Goal: Find specific page/section: Find specific page/section

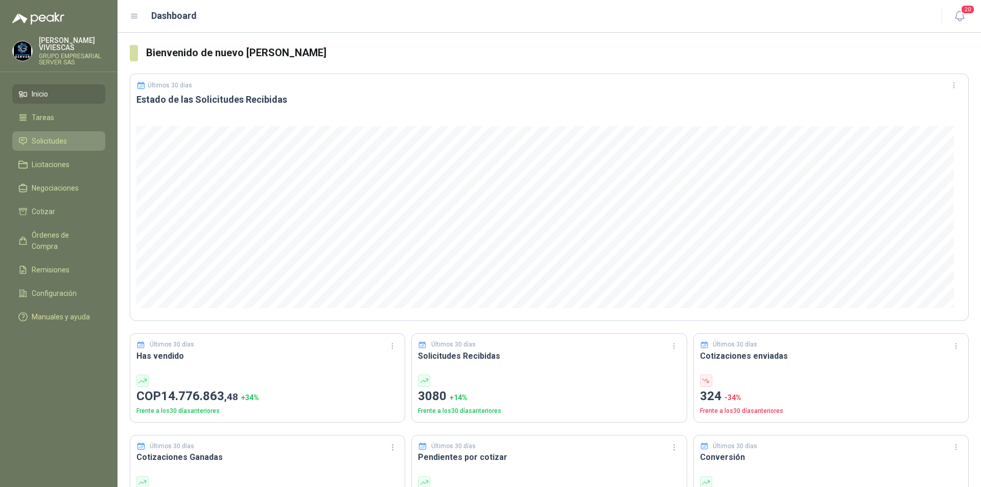
click at [57, 142] on span "Solicitudes" at bounding box center [49, 140] width 35 height 11
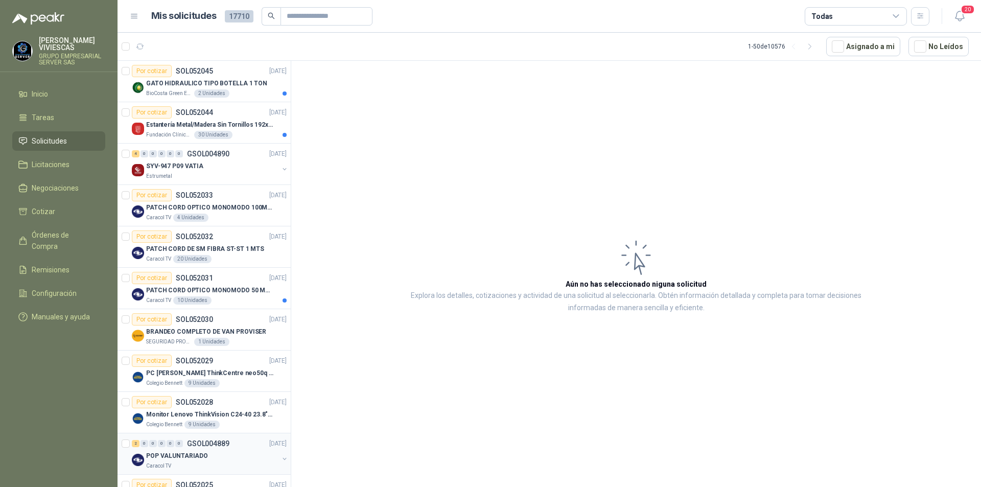
click at [157, 458] on p "POP VALUNTARIADO" at bounding box center [177, 456] width 62 height 10
click at [77, 433] on menu "[PERSON_NAME] GRUPO EMPRESARIAL SERVER SAS Inicio Tareas Solicitudes Licitacion…" at bounding box center [59, 243] width 118 height 487
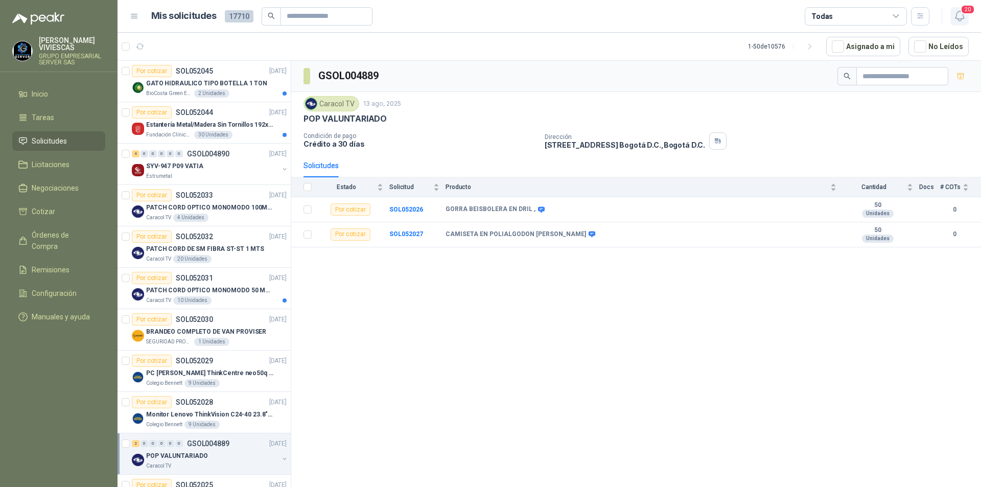
click at [960, 17] on icon "button" at bounding box center [960, 16] width 13 height 13
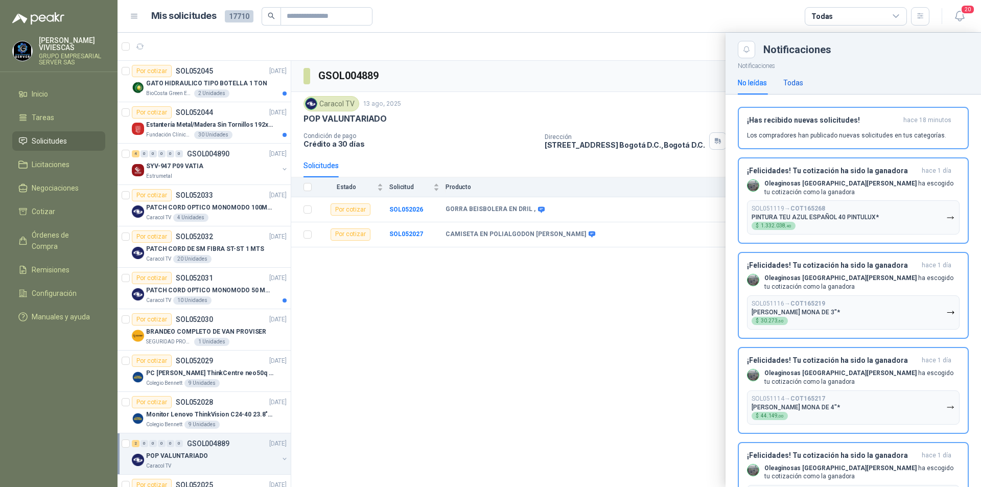
click at [799, 84] on div "Todas" at bounding box center [794, 82] width 20 height 11
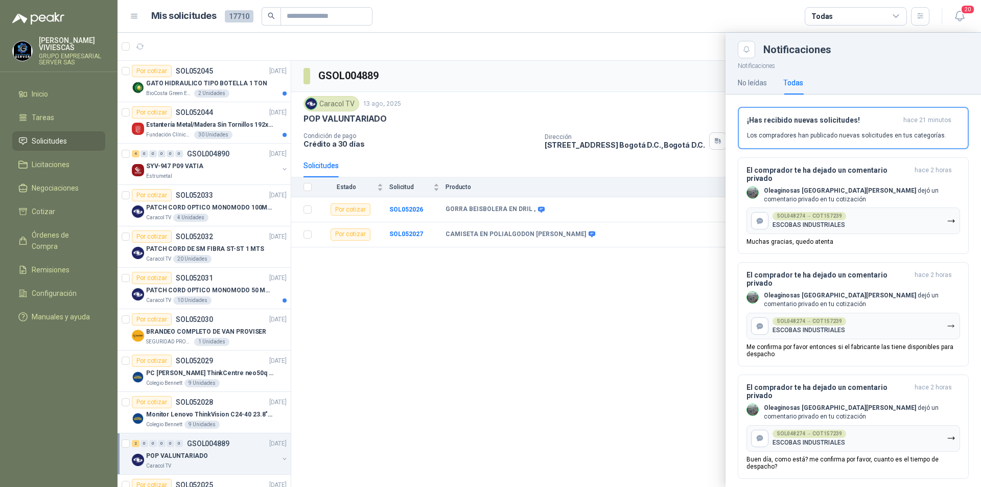
click at [793, 82] on div "Todas" at bounding box center [794, 82] width 20 height 11
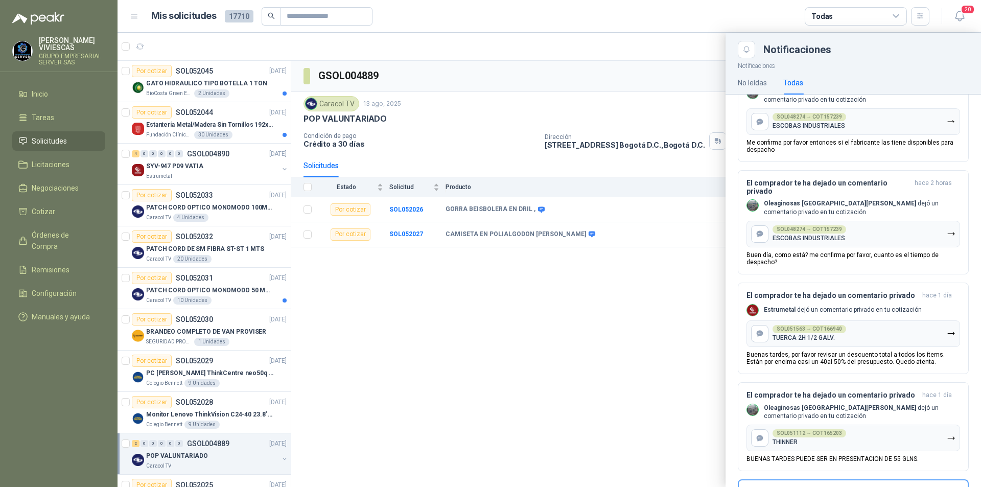
scroll to position [256, 0]
